Goal: Task Accomplishment & Management: Manage account settings

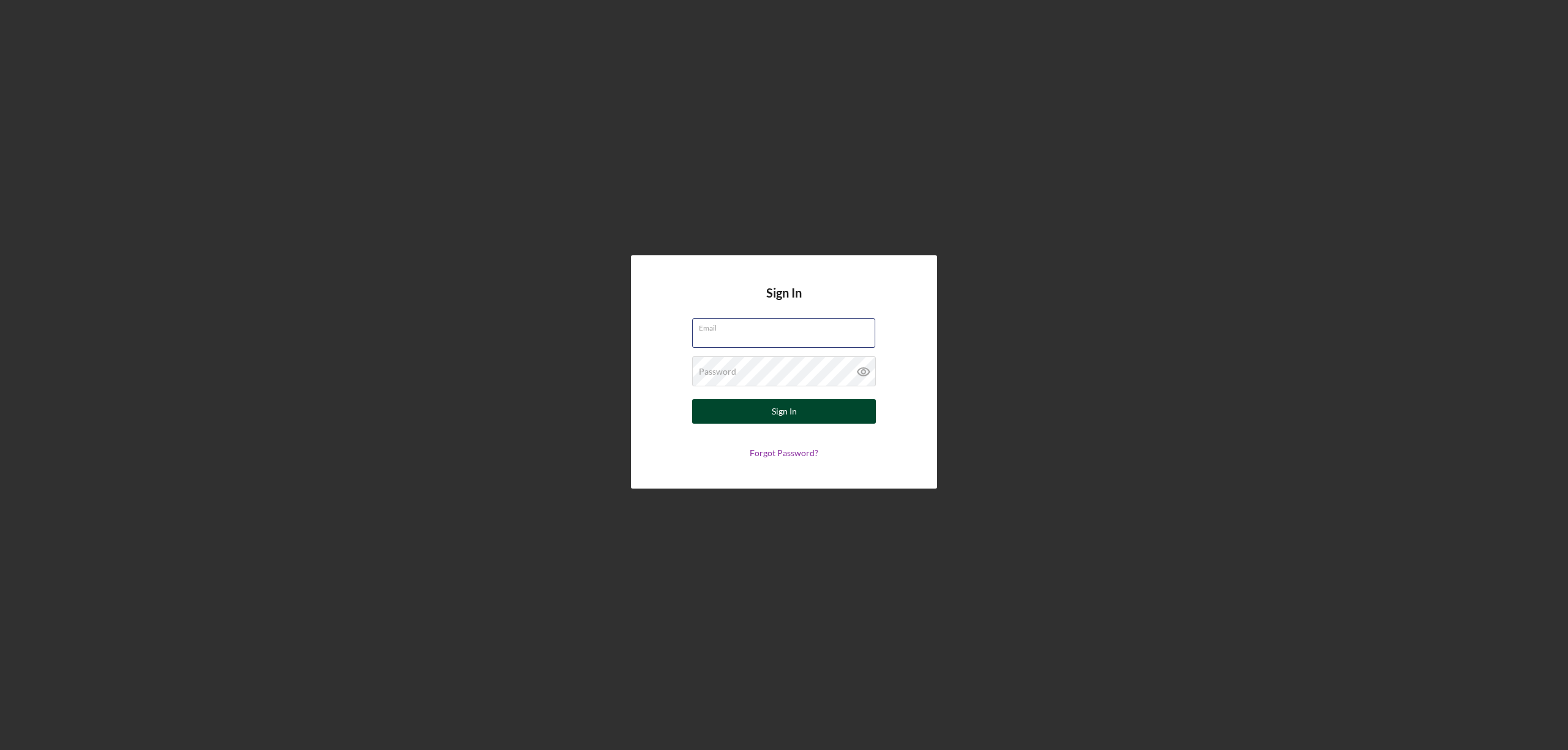
type input "[EMAIL_ADDRESS][DOMAIN_NAME]"
click at [802, 409] on button "Sign In" at bounding box center [783, 411] width 184 height 24
